Goal: Task Accomplishment & Management: Use online tool/utility

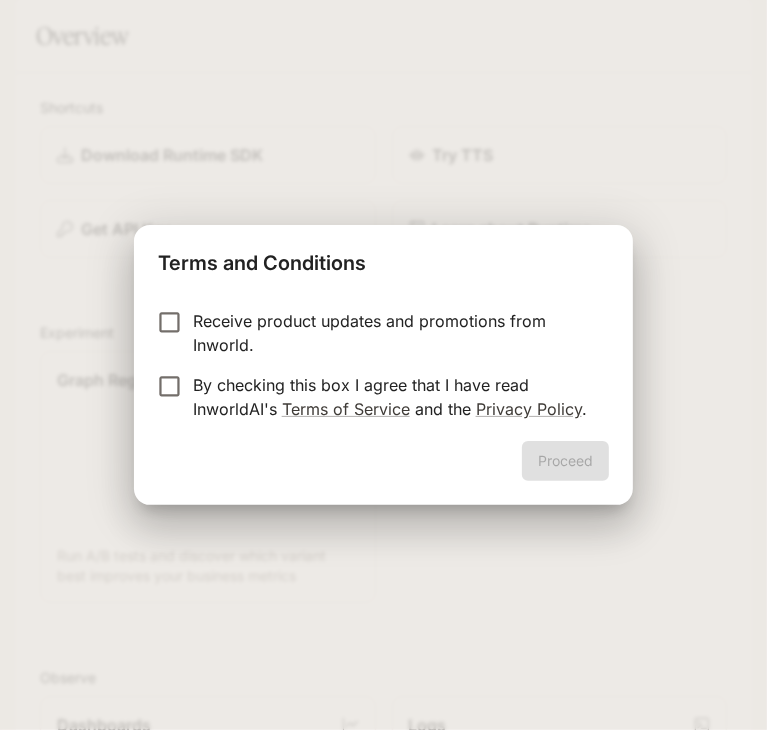
click at [204, 374] on p "By checking this box I agree that I have read InworldAI's Terms of Service and …" at bounding box center [393, 397] width 400 height 48
click at [568, 465] on button "Proceed" at bounding box center [565, 461] width 87 height 40
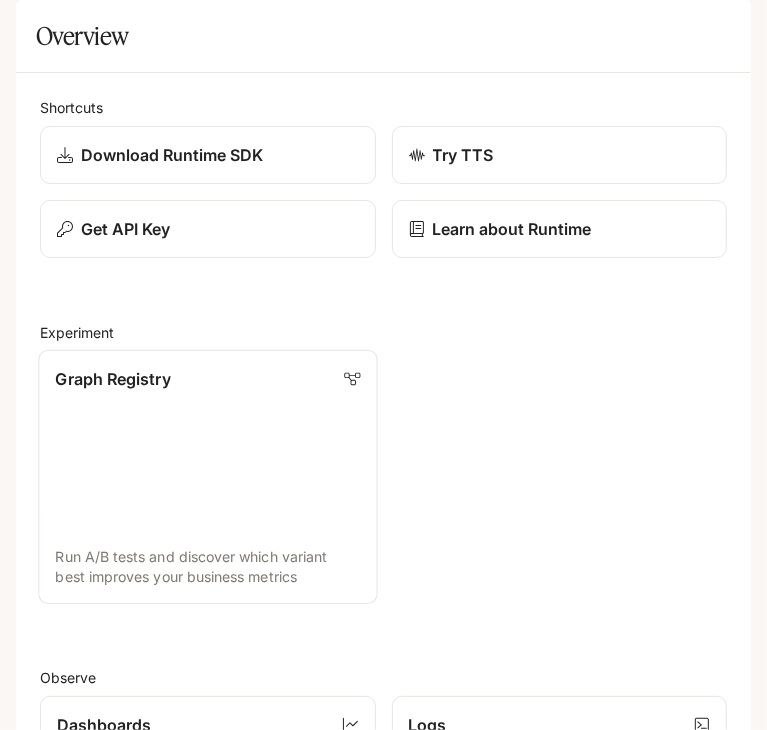
click at [148, 549] on link "Graph Registry Run A/B tests and discover which variant best improves your busi…" at bounding box center [207, 477] width 339 height 254
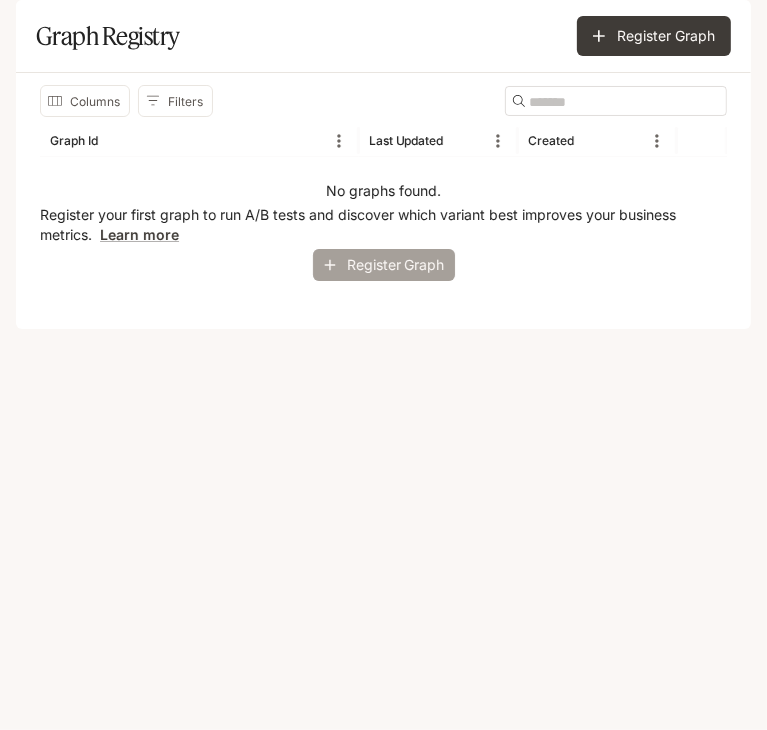
click at [396, 282] on button "Register Graph" at bounding box center [384, 265] width 142 height 33
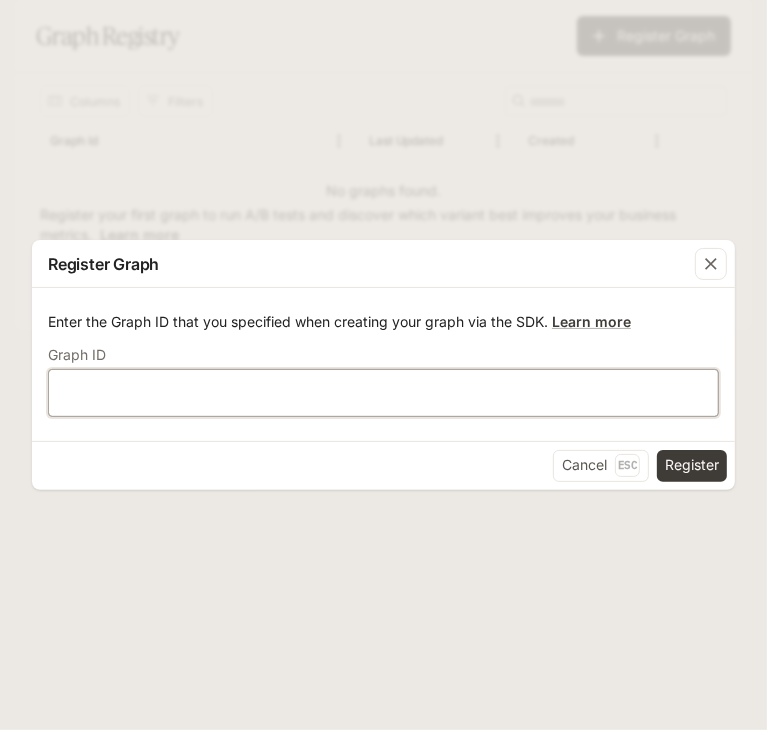
click at [264, 397] on input "text" at bounding box center [383, 392] width 669 height 20
paste input "**********"
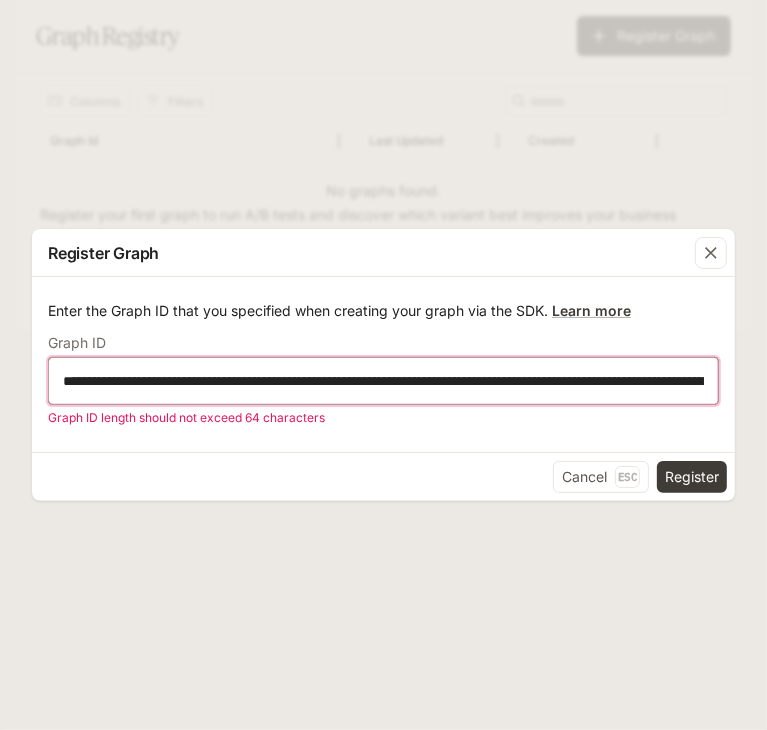
scroll to position [0, 2845]
type input "**********"
click at [688, 477] on button "Register" at bounding box center [692, 477] width 70 height 32
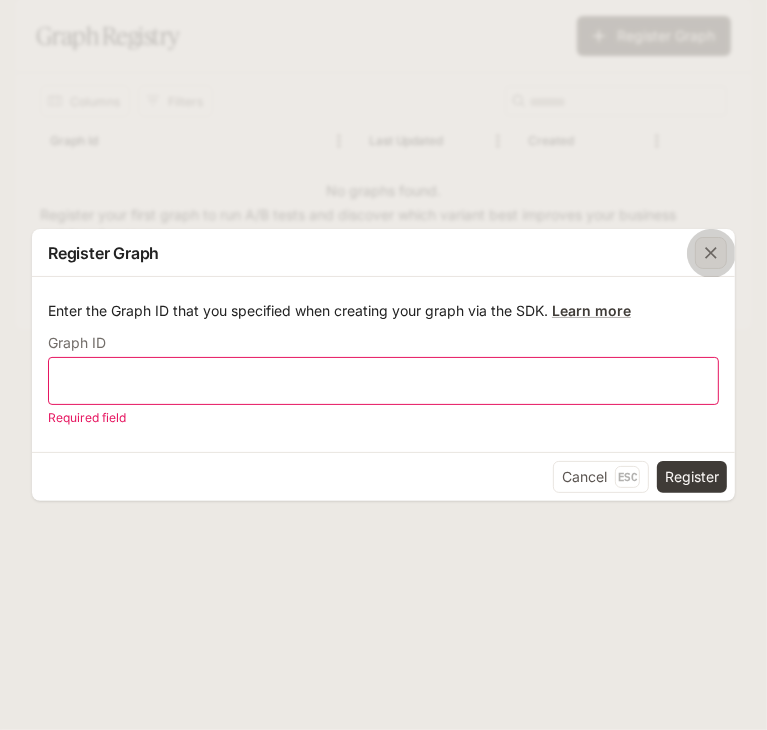
click at [703, 248] on icon "button" at bounding box center [711, 253] width 20 height 20
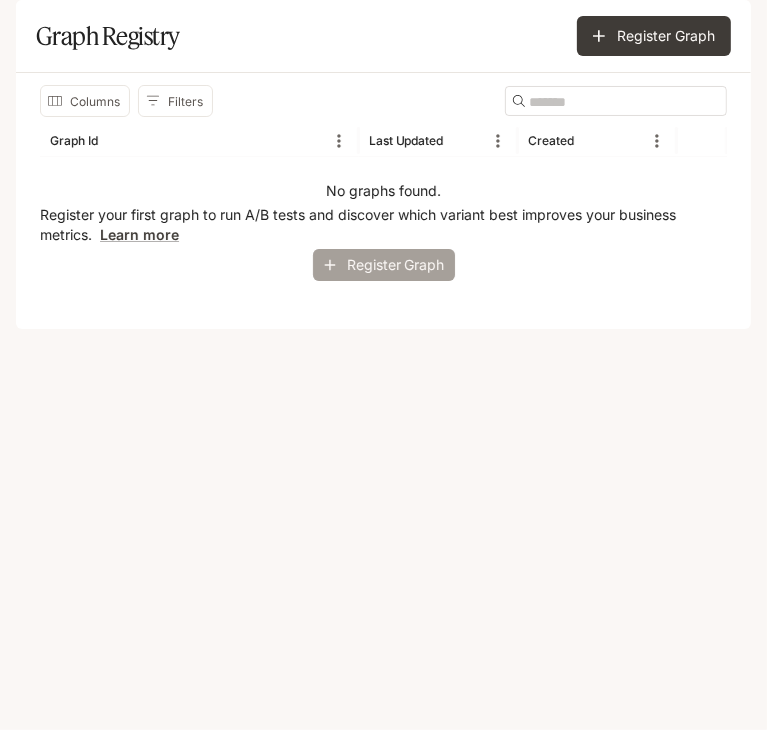
click at [392, 282] on button "Register Graph" at bounding box center [384, 265] width 142 height 33
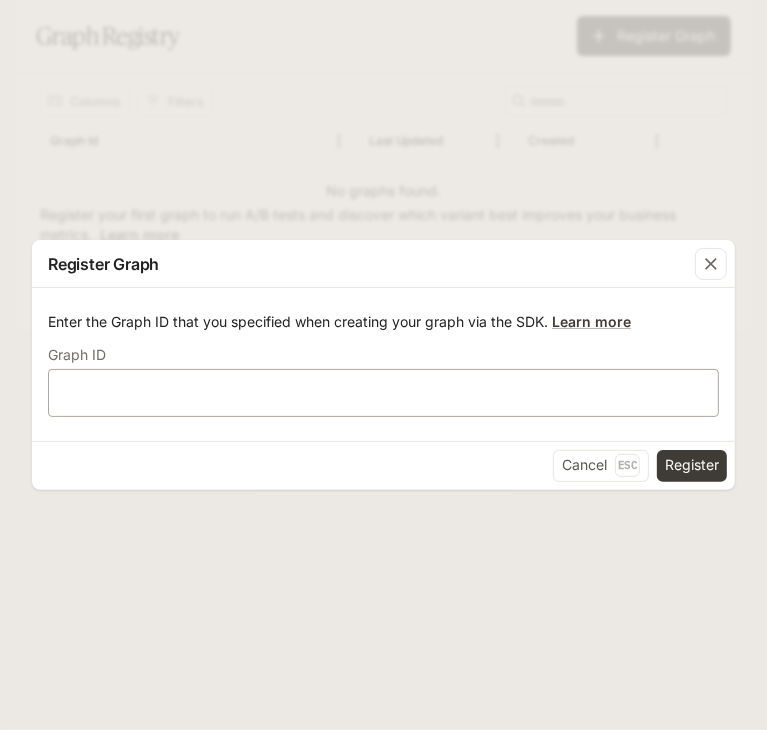
click at [386, 408] on div "​" at bounding box center [383, 393] width 671 height 48
click at [697, 257] on div "button" at bounding box center [711, 264] width 32 height 32
